Goal: Find specific page/section: Find specific page/section

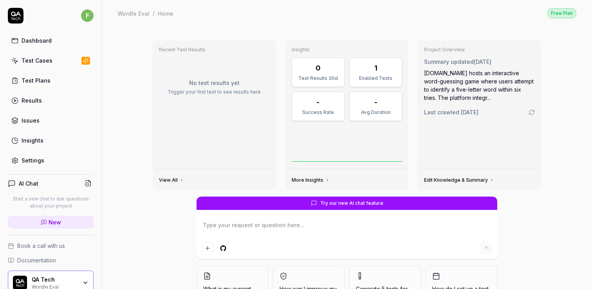
click at [49, 85] on link "Test Plans" at bounding box center [51, 80] width 86 height 15
type textarea "*"
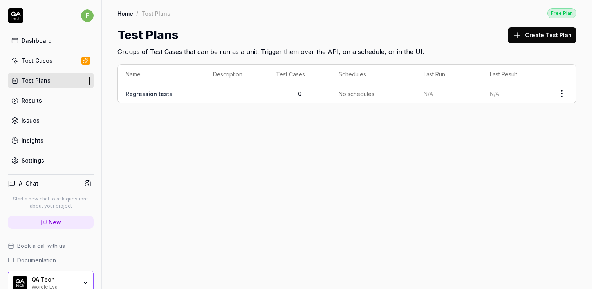
click at [59, 64] on link "Test Cases" at bounding box center [51, 60] width 86 height 15
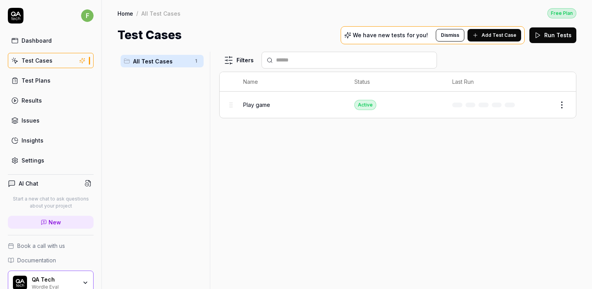
click at [54, 74] on link "Test Plans" at bounding box center [51, 80] width 86 height 15
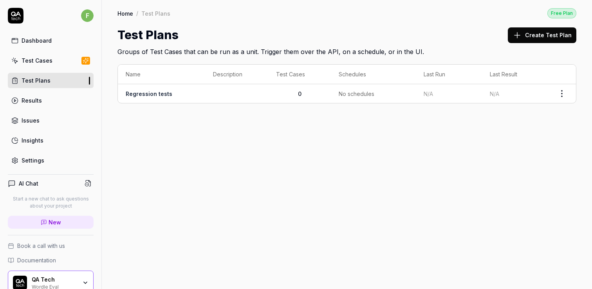
click at [524, 29] on button "Create Test Plan" at bounding box center [542, 35] width 69 height 16
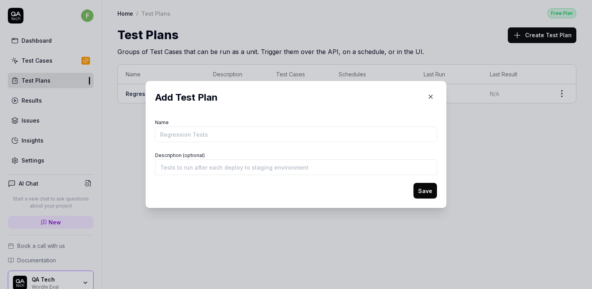
click at [431, 94] on icon "button" at bounding box center [430, 96] width 7 height 7
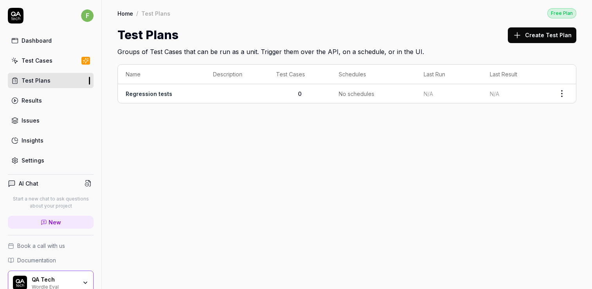
click at [172, 90] on td "Regression tests" at bounding box center [161, 93] width 87 height 19
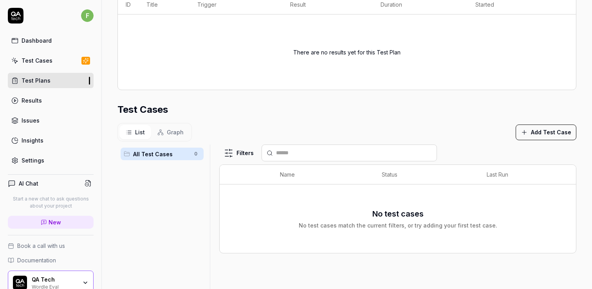
scroll to position [146, 0]
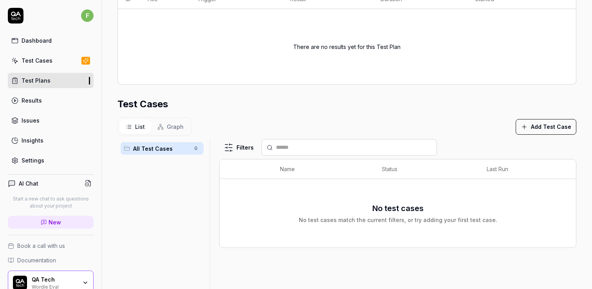
click at [539, 123] on button "Add Test Case" at bounding box center [546, 127] width 61 height 16
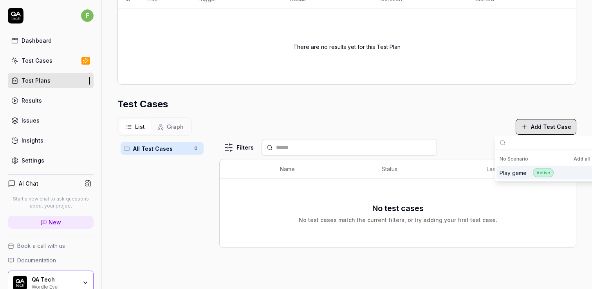
click at [530, 175] on div "Play game Active" at bounding box center [527, 172] width 54 height 9
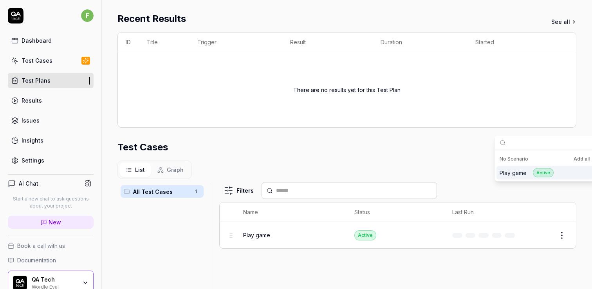
scroll to position [189, 0]
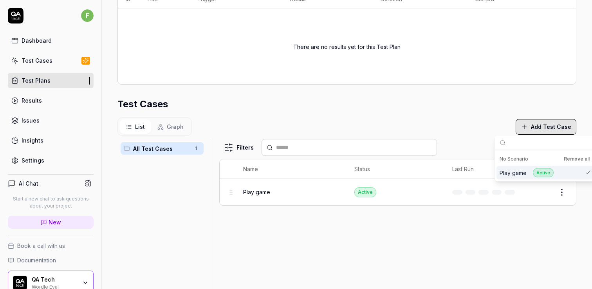
click at [379, 123] on div "List Graph Add Test Case" at bounding box center [346, 126] width 459 height 18
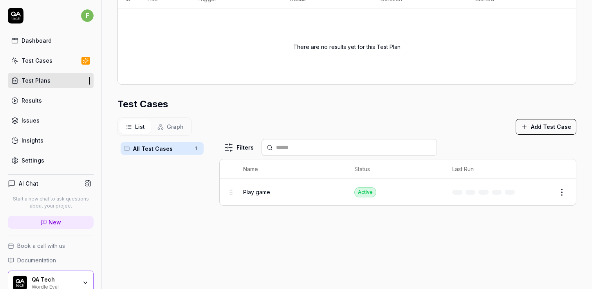
click at [56, 62] on link "Test Cases" at bounding box center [51, 60] width 86 height 15
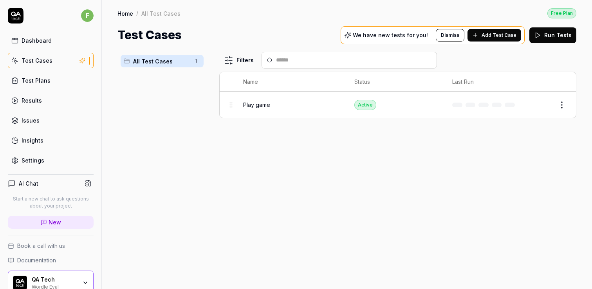
click at [38, 159] on div "Settings" at bounding box center [33, 160] width 23 height 8
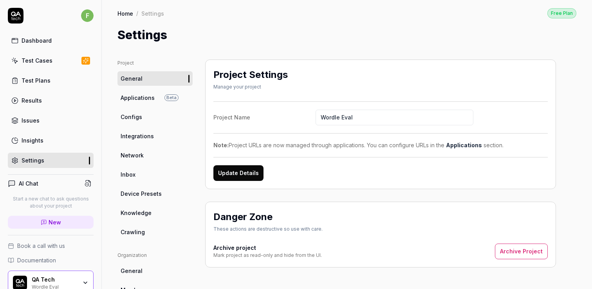
click at [61, 279] on div "QA Tech" at bounding box center [54, 279] width 45 height 7
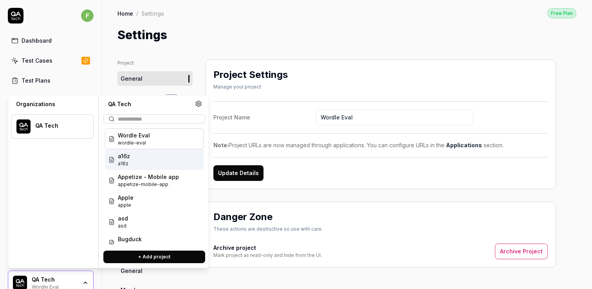
click at [56, 122] on div "QA Tech" at bounding box center [59, 125] width 48 height 7
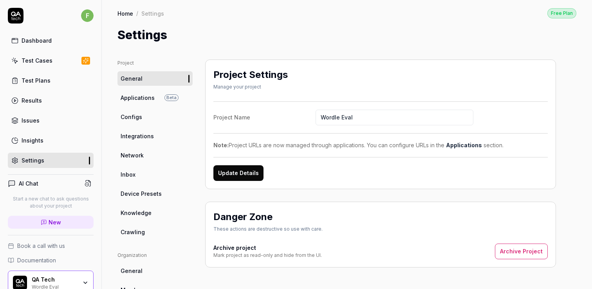
click at [50, 57] on div "Test Cases" at bounding box center [37, 60] width 31 height 8
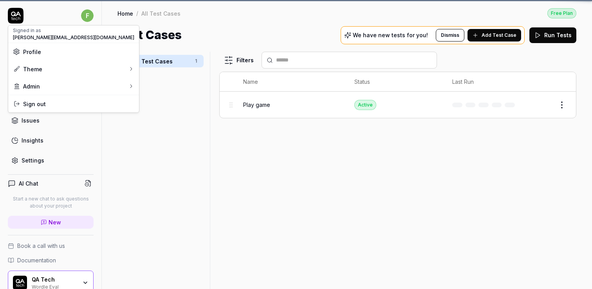
click at [90, 14] on html "f Dashboard Test Cases Test Plans Results Issues Insights Settings AI Chat Star…" at bounding box center [296, 144] width 592 height 289
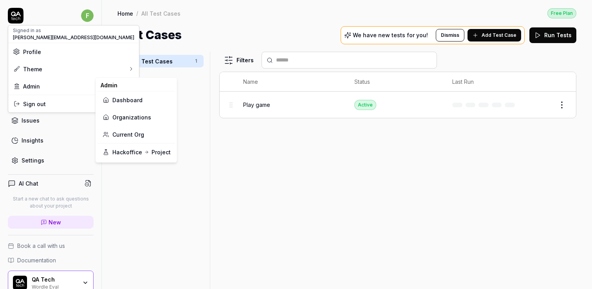
click at [132, 134] on link "Current Org" at bounding box center [136, 134] width 69 height 17
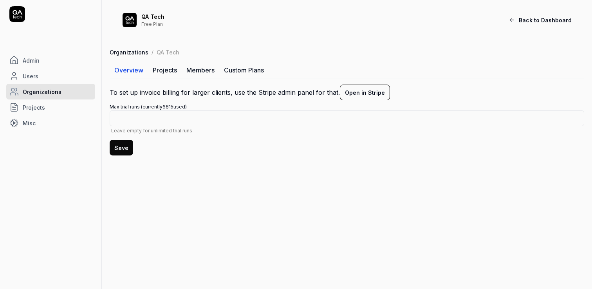
click at [55, 95] on span "Organizations" at bounding box center [42, 92] width 39 height 8
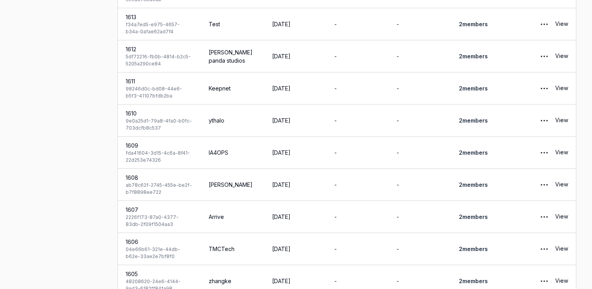
scroll to position [1023, 0]
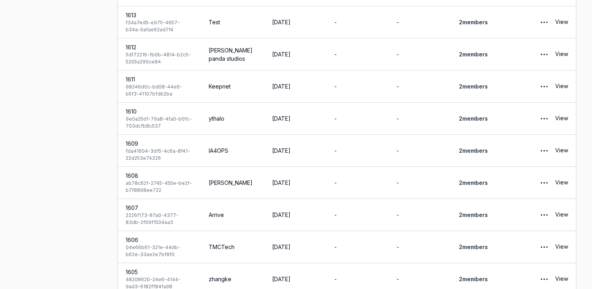
click at [563, 207] on link "View" at bounding box center [561, 215] width 13 height 16
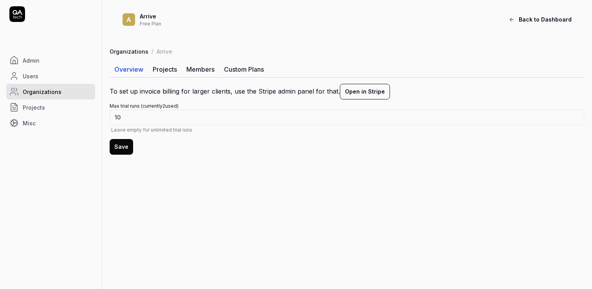
click at [201, 68] on link "Members" at bounding box center [201, 69] width 38 height 16
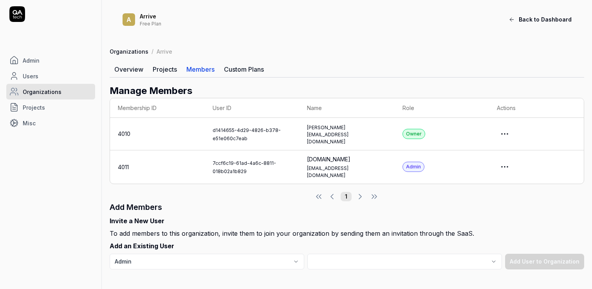
click at [240, 69] on link "Custom Plans" at bounding box center [243, 69] width 49 height 16
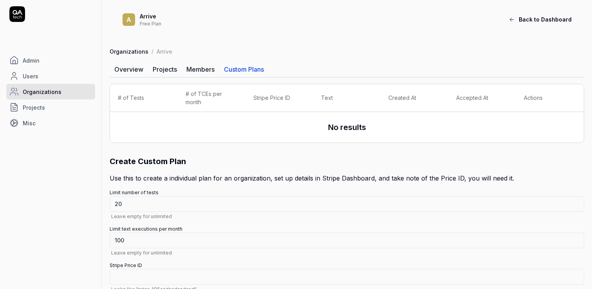
type textarea "*"
click at [158, 71] on link "Projects" at bounding box center [165, 69] width 34 height 16
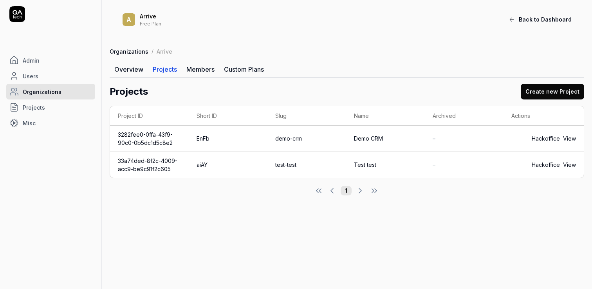
click at [126, 74] on link "Overview" at bounding box center [129, 69] width 38 height 16
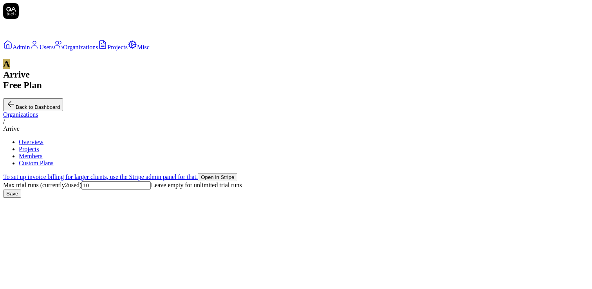
click at [107, 51] on span "Projects" at bounding box center [117, 47] width 20 height 7
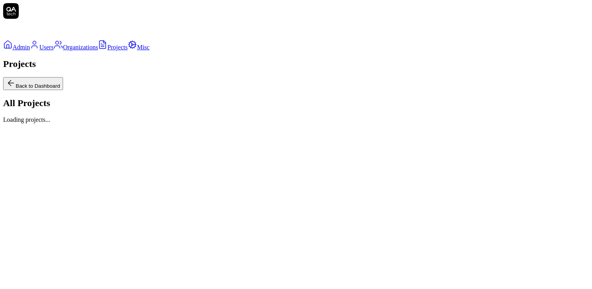
click at [128, 51] on link "Misc" at bounding box center [139, 47] width 22 height 7
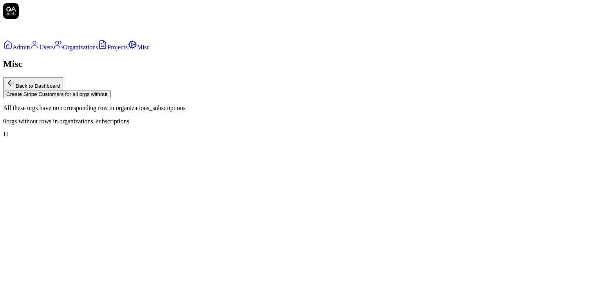
click at [35, 51] on link "Users" at bounding box center [41, 47] width 23 height 7
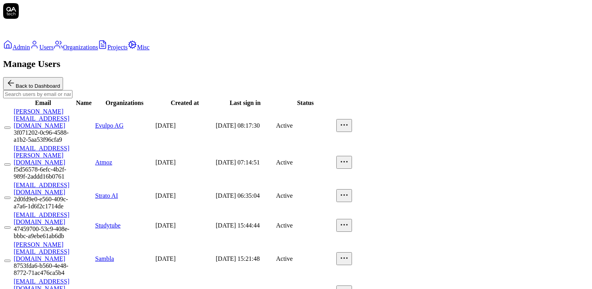
click at [54, 51] on link "Organizations" at bounding box center [76, 47] width 44 height 7
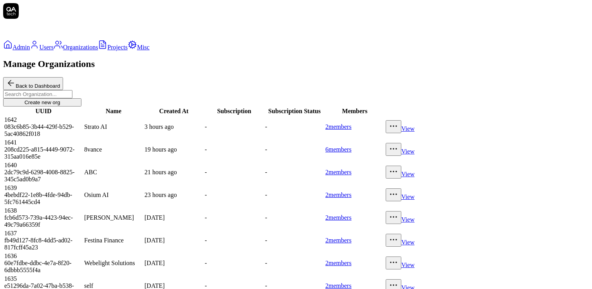
click at [72, 90] on input at bounding box center [37, 94] width 69 height 8
type input "smartlinks"
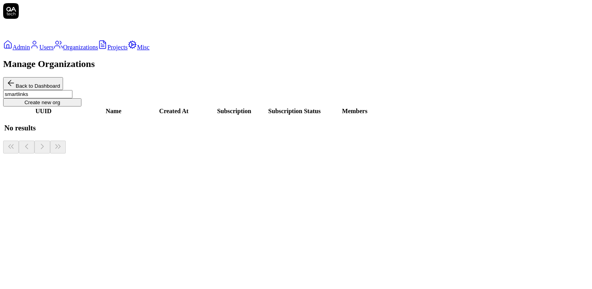
click at [72, 90] on input "smartlinks" at bounding box center [37, 94] width 69 height 8
type input "smartlinx"
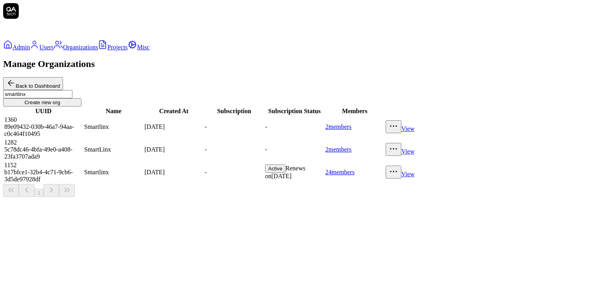
click at [204, 181] on td "[DATE]" at bounding box center [174, 172] width 60 height 22
click at [415, 177] on link "View" at bounding box center [407, 174] width 13 height 7
